Goal: Obtain resource: Download file/media

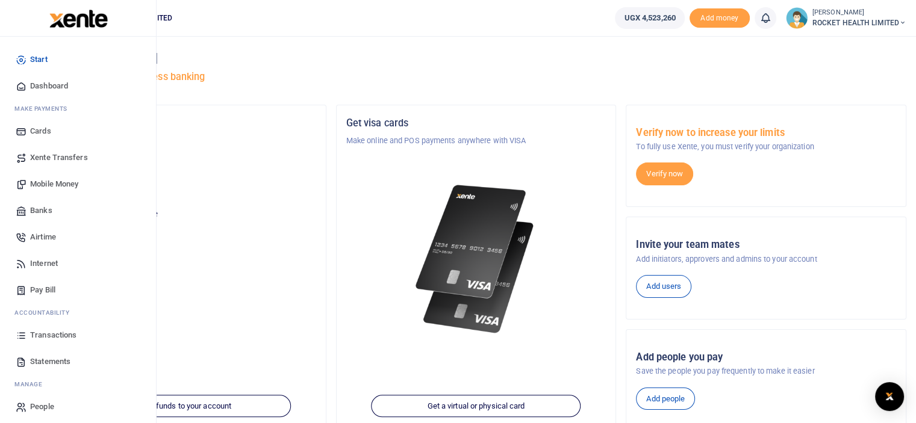
click at [47, 335] on span "Transactions" at bounding box center [53, 335] width 46 height 12
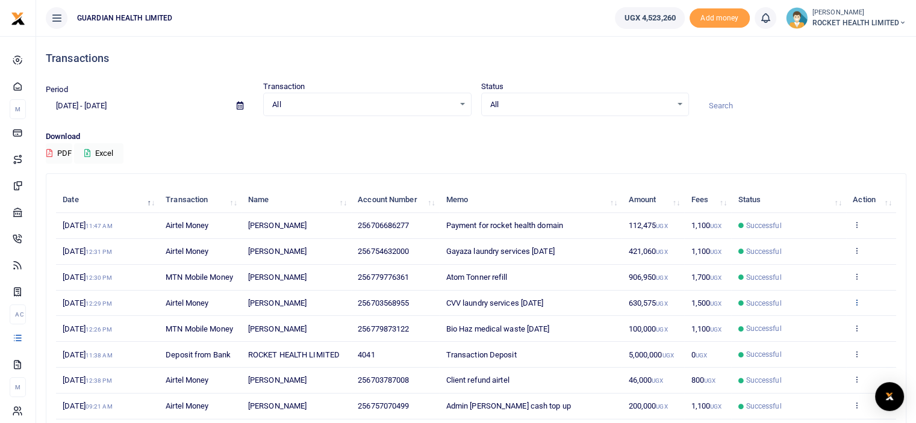
click at [857, 306] on icon at bounding box center [856, 302] width 8 height 8
click at [812, 332] on link "View details" at bounding box center [812, 333] width 95 height 17
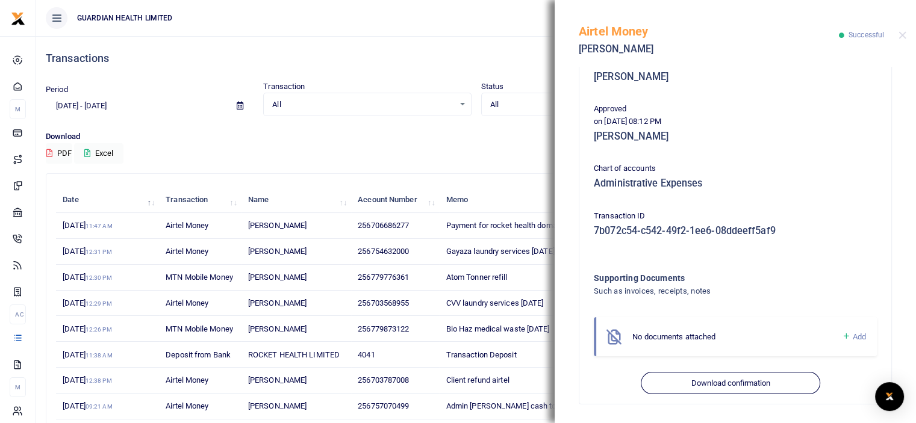
scroll to position [175, 0]
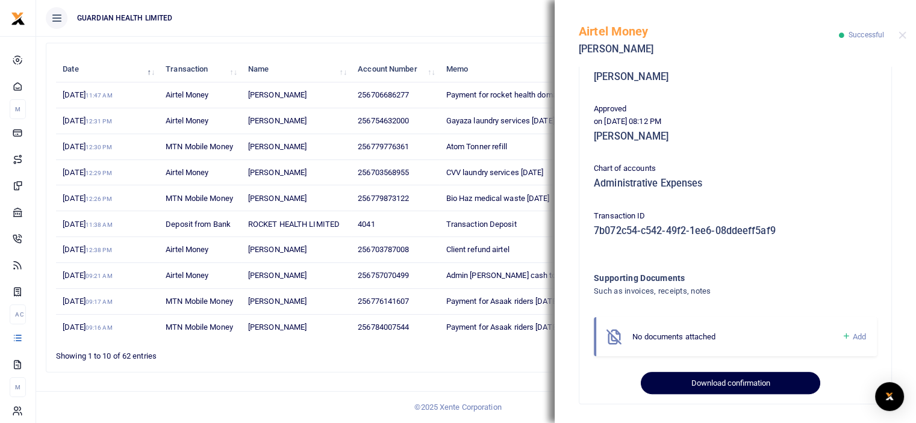
click at [713, 385] on button "Download confirmation" at bounding box center [730, 383] width 179 height 23
click at [716, 386] on button "Download confirmation" at bounding box center [730, 383] width 179 height 23
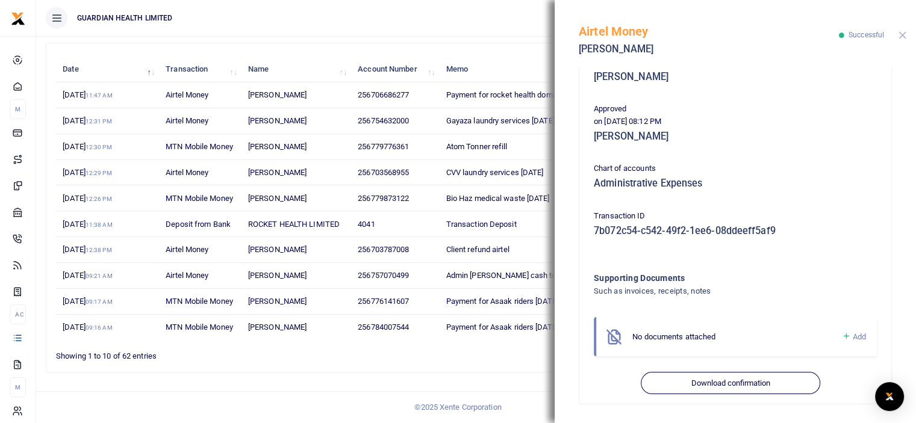
click at [902, 38] on button "Close" at bounding box center [902, 35] width 8 height 8
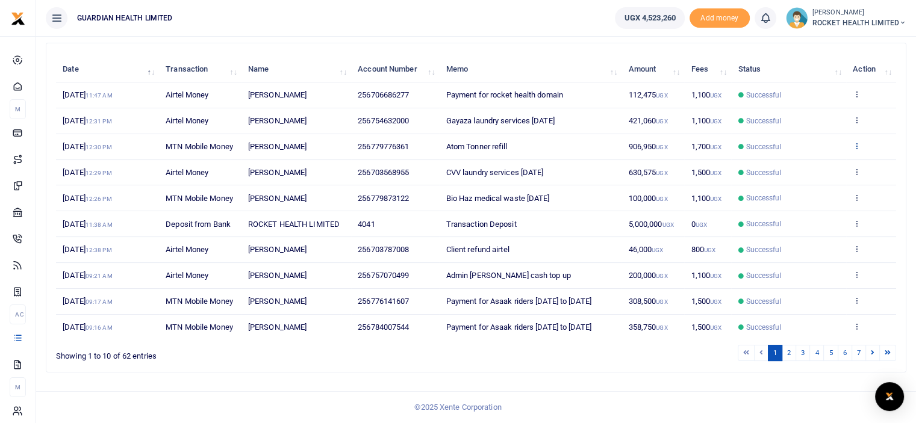
click at [857, 141] on icon at bounding box center [856, 145] width 8 height 8
click at [810, 163] on link "View details" at bounding box center [812, 171] width 95 height 17
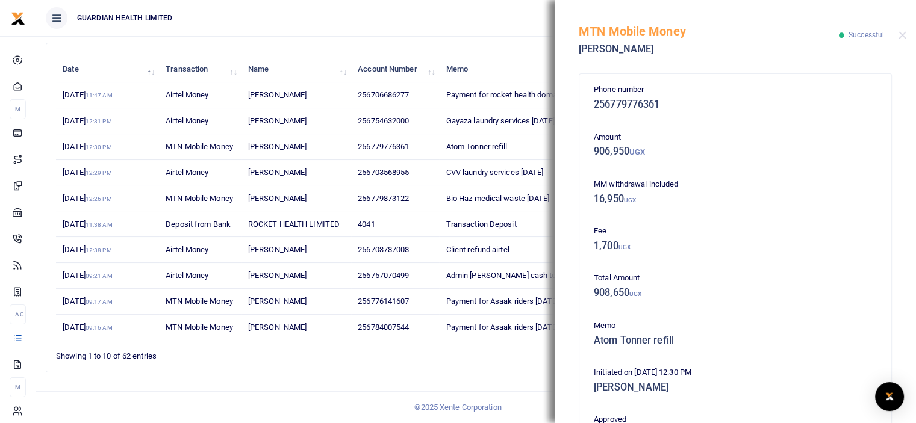
scroll to position [311, 0]
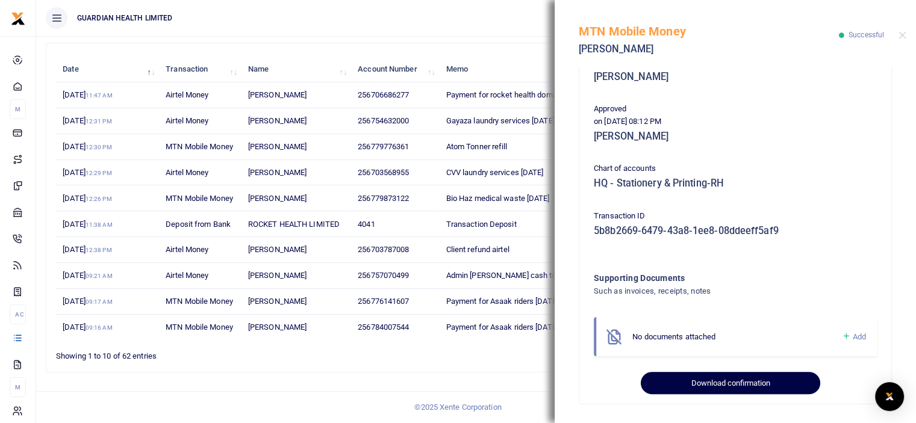
click at [748, 381] on button "Download confirmation" at bounding box center [730, 383] width 179 height 23
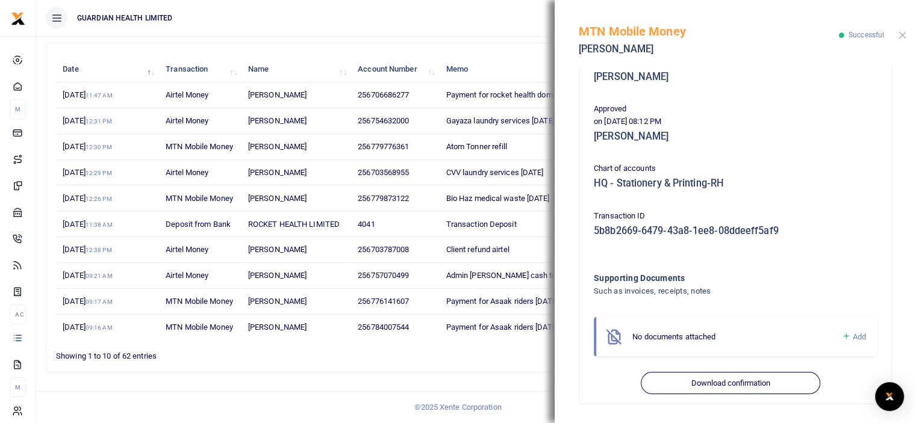
click at [899, 37] on button "Close" at bounding box center [902, 35] width 8 height 8
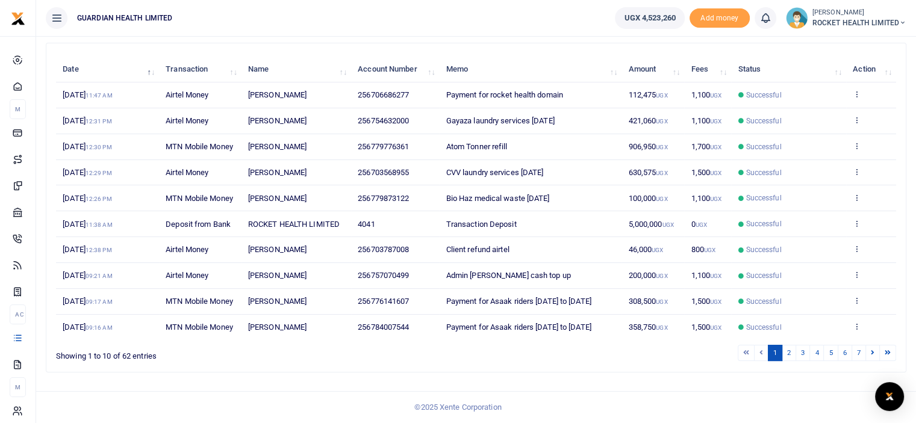
scroll to position [55, 0]
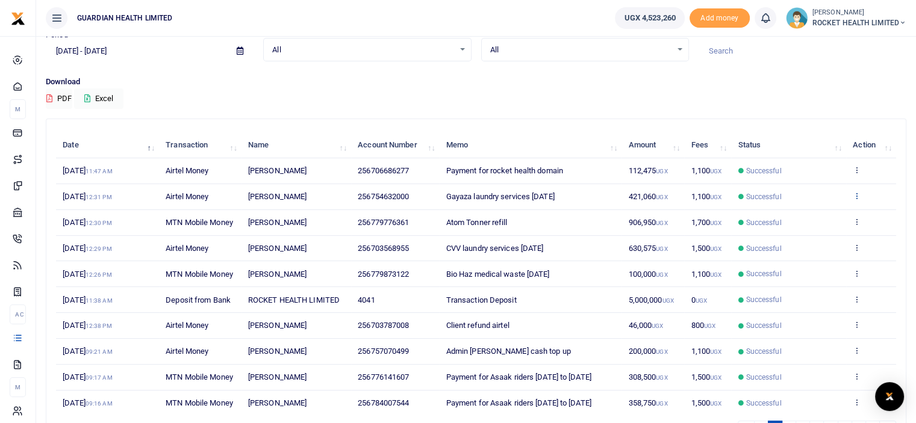
click at [857, 197] on icon at bounding box center [856, 195] width 8 height 8
click at [819, 214] on link "View details" at bounding box center [812, 216] width 95 height 17
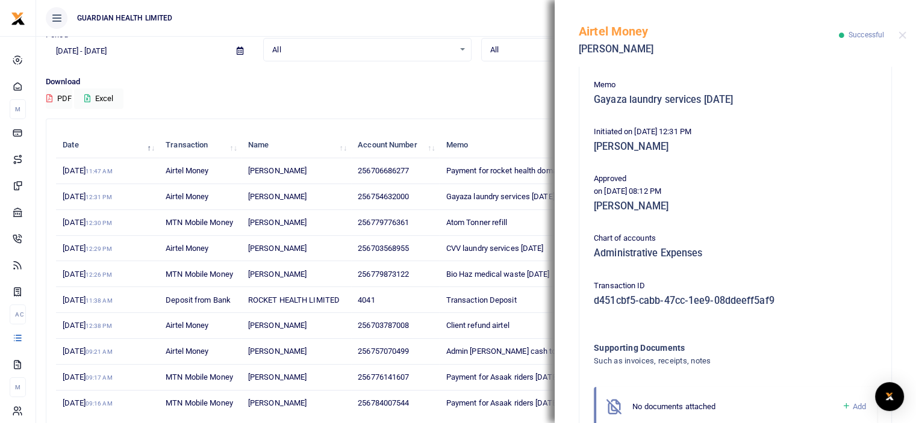
scroll to position [301, 0]
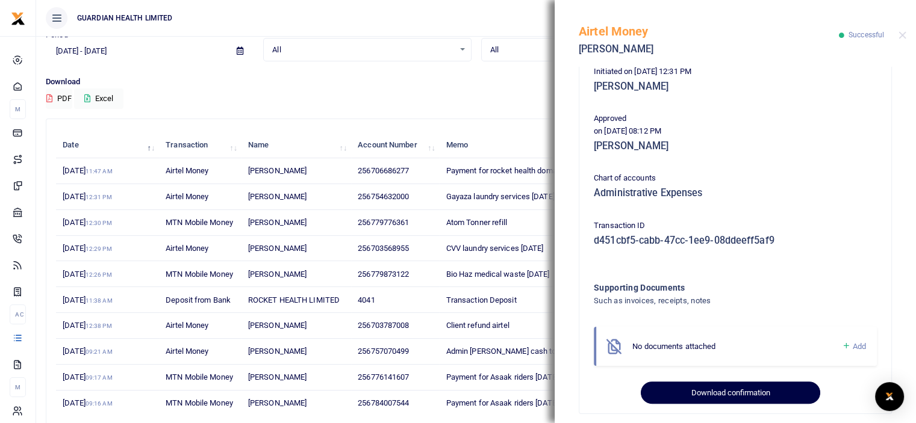
click at [713, 399] on button "Download confirmation" at bounding box center [730, 393] width 179 height 23
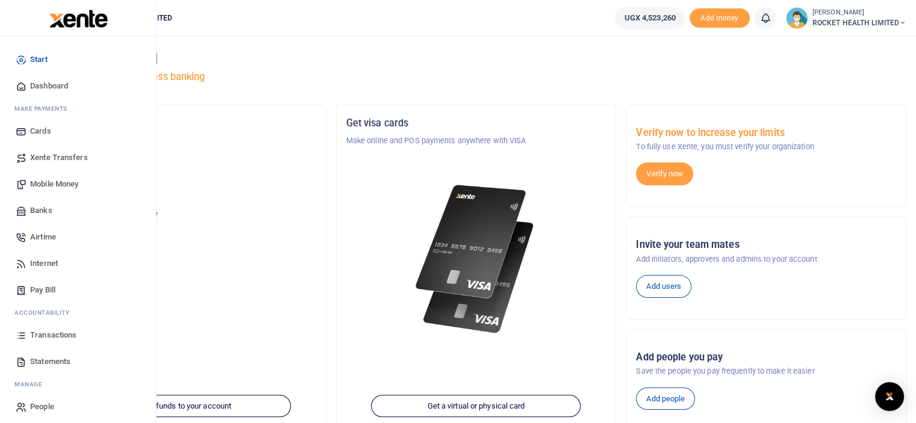
click at [55, 335] on span "Transactions" at bounding box center [53, 335] width 46 height 12
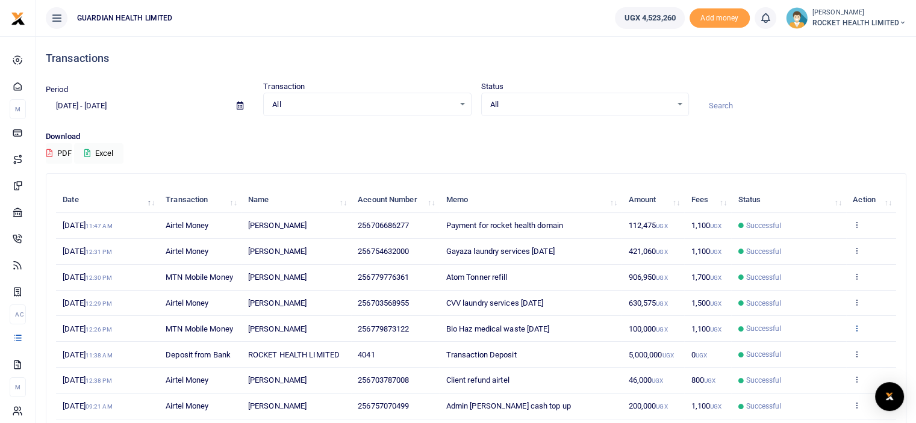
click at [858, 332] on icon at bounding box center [856, 328] width 8 height 8
click at [827, 360] on link "View details" at bounding box center [812, 364] width 95 height 17
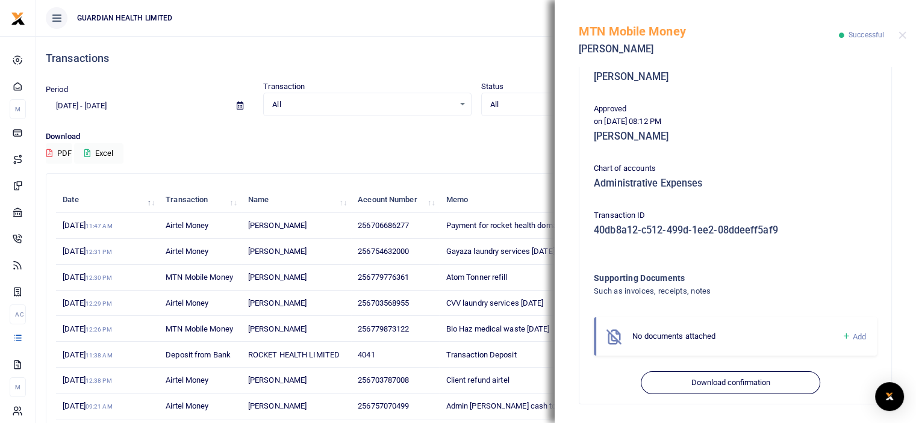
scroll to position [175, 0]
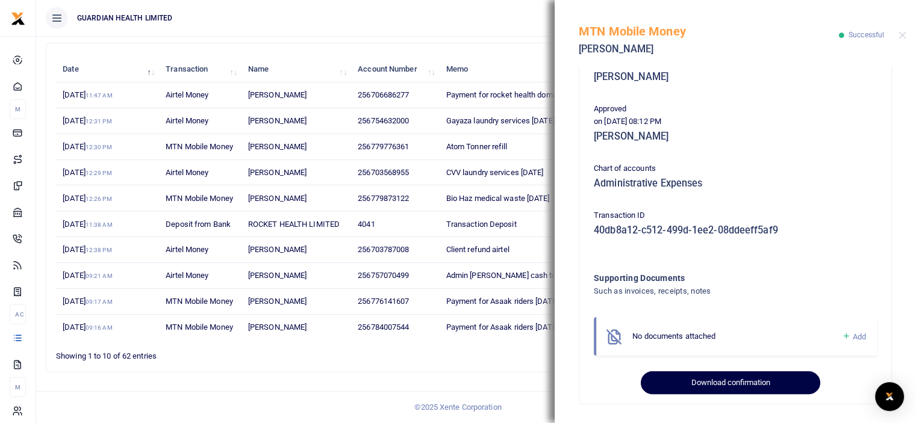
click at [729, 381] on button "Download confirmation" at bounding box center [730, 382] width 179 height 23
